Goal: Task Accomplishment & Management: Manage account settings

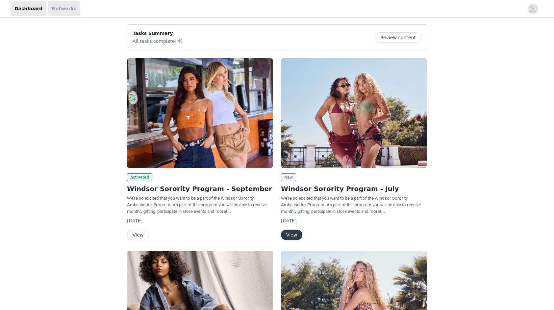
click at [60, 11] on link "Networks" at bounding box center [64, 8] width 33 height 15
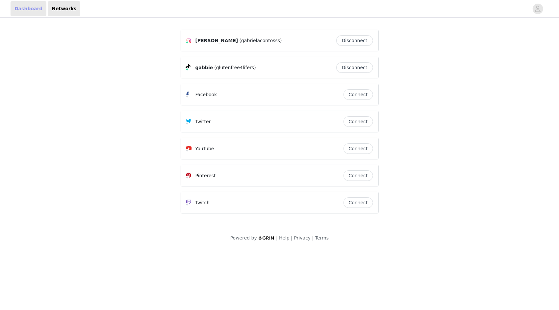
click at [32, 9] on link "Dashboard" at bounding box center [29, 8] width 36 height 15
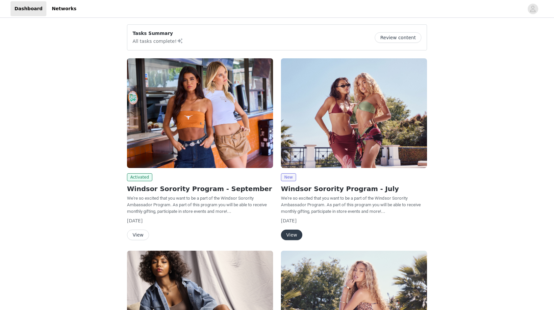
click at [399, 38] on button "Review content" at bounding box center [398, 37] width 47 height 11
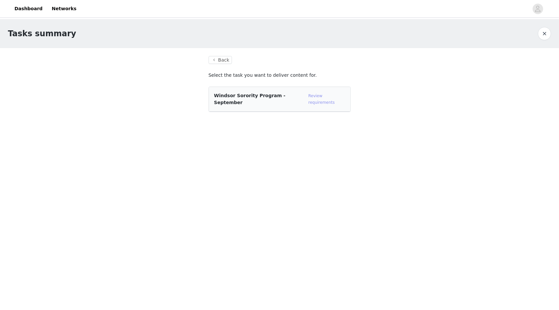
click at [315, 97] on link "Review requirements" at bounding box center [321, 99] width 26 height 11
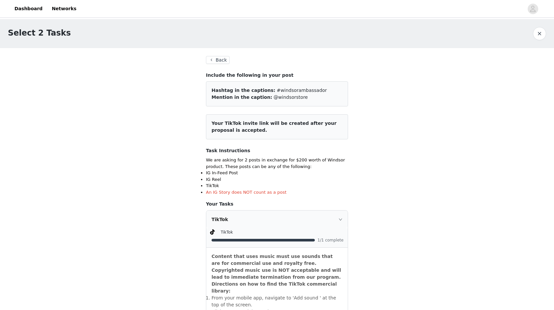
click at [217, 61] on button "Back" at bounding box center [218, 60] width 24 height 8
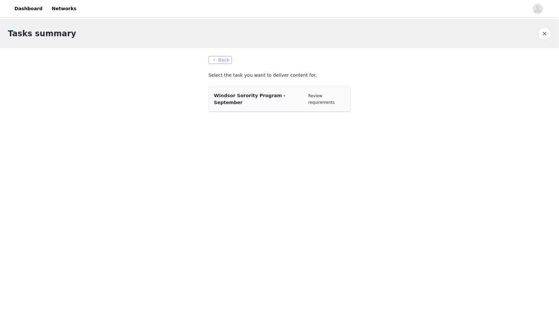
click at [217, 61] on button "Back" at bounding box center [221, 60] width 24 height 8
